Goal: Information Seeking & Learning: Understand process/instructions

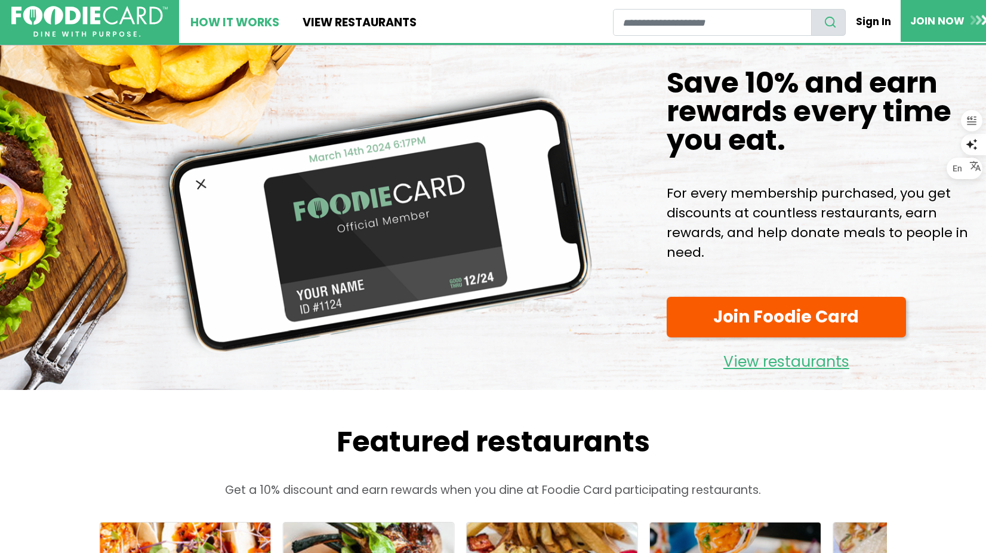
click at [240, 19] on link "How It Works" at bounding box center [235, 21] width 112 height 43
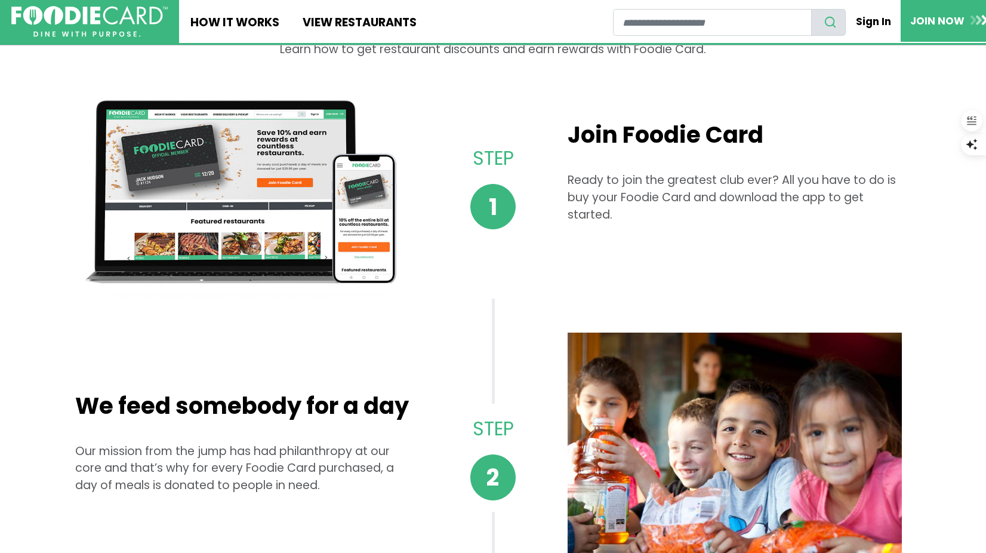
scroll to position [26, 0]
